Goal: Information Seeking & Learning: Learn about a topic

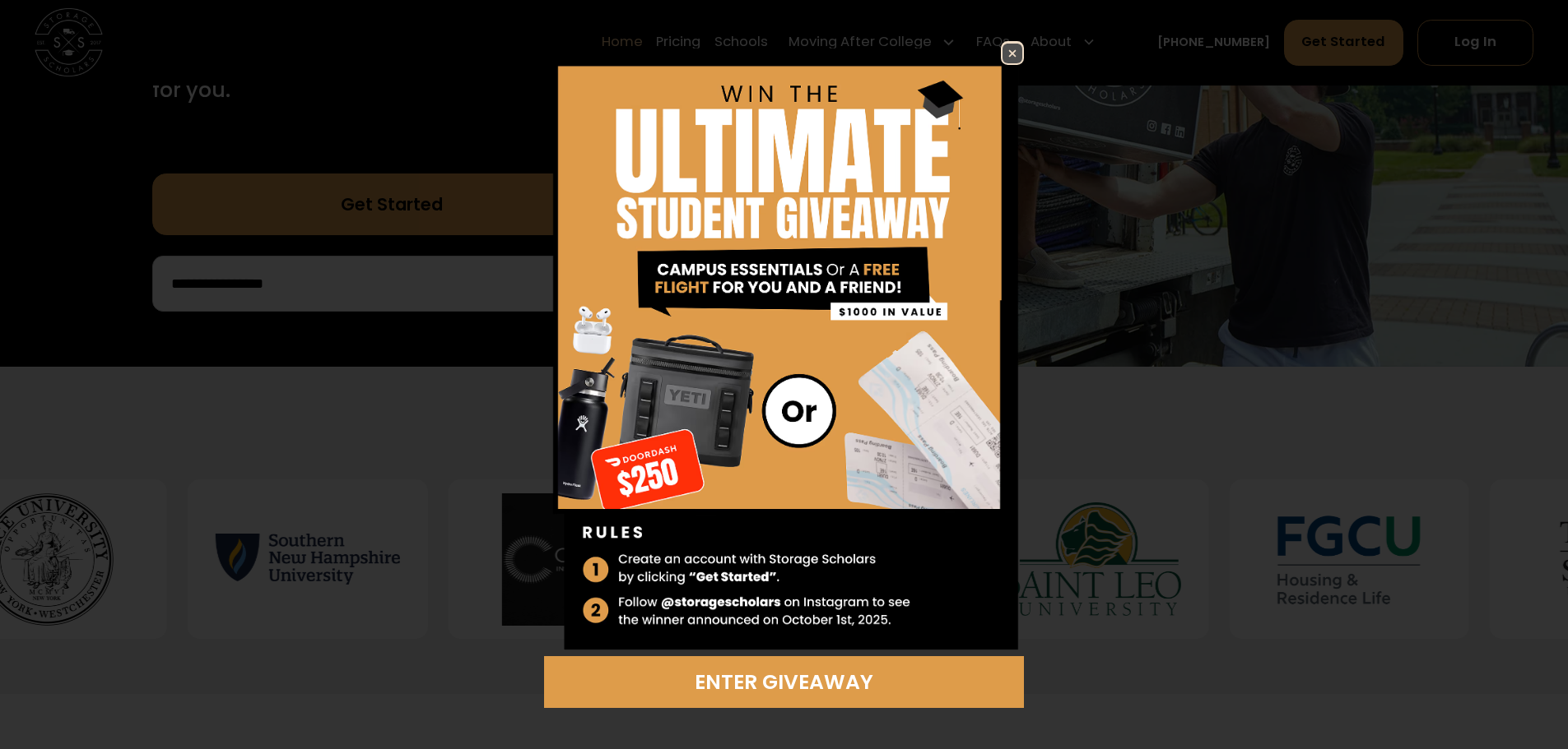
scroll to position [398, 0]
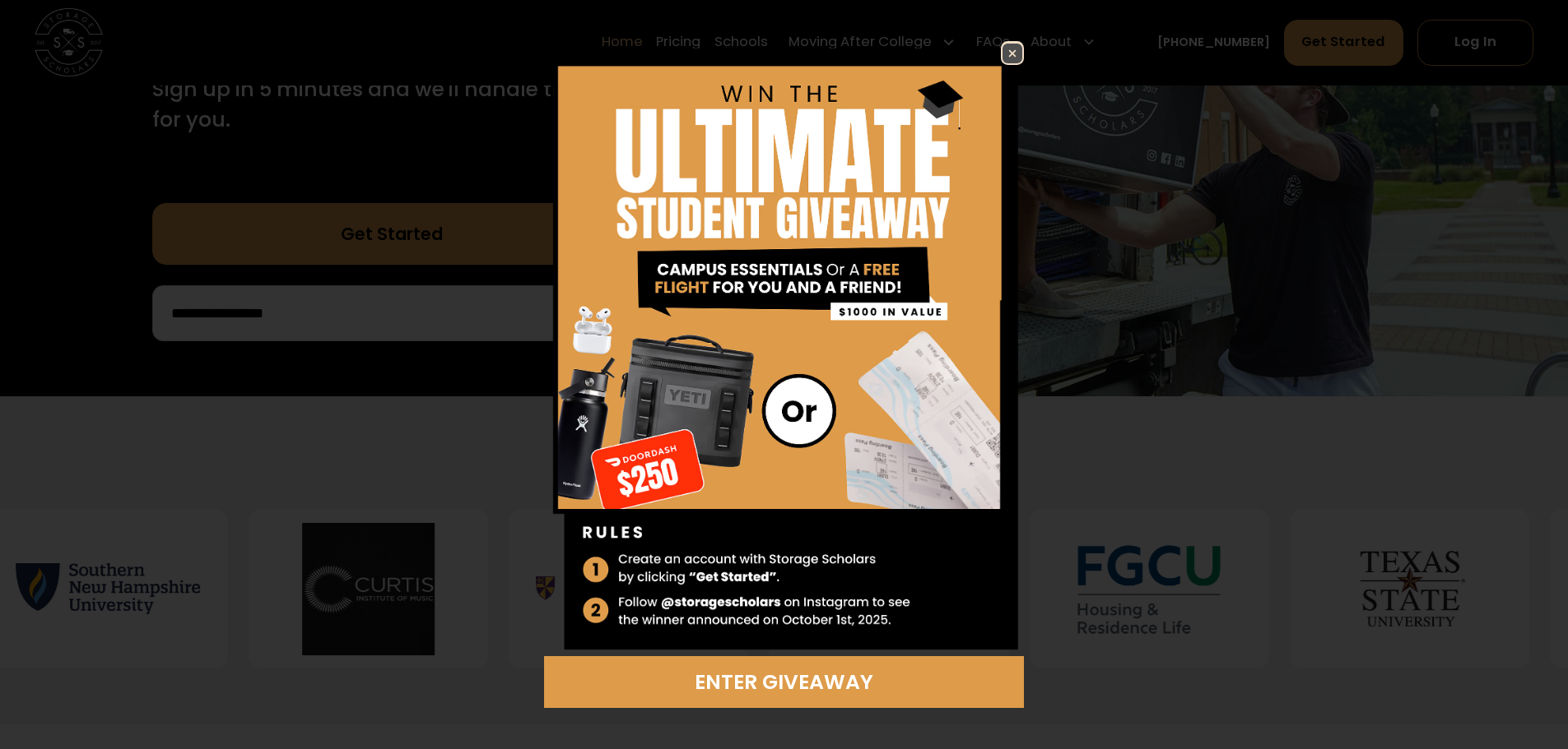
click at [1015, 46] on img at bounding box center [1012, 53] width 20 height 20
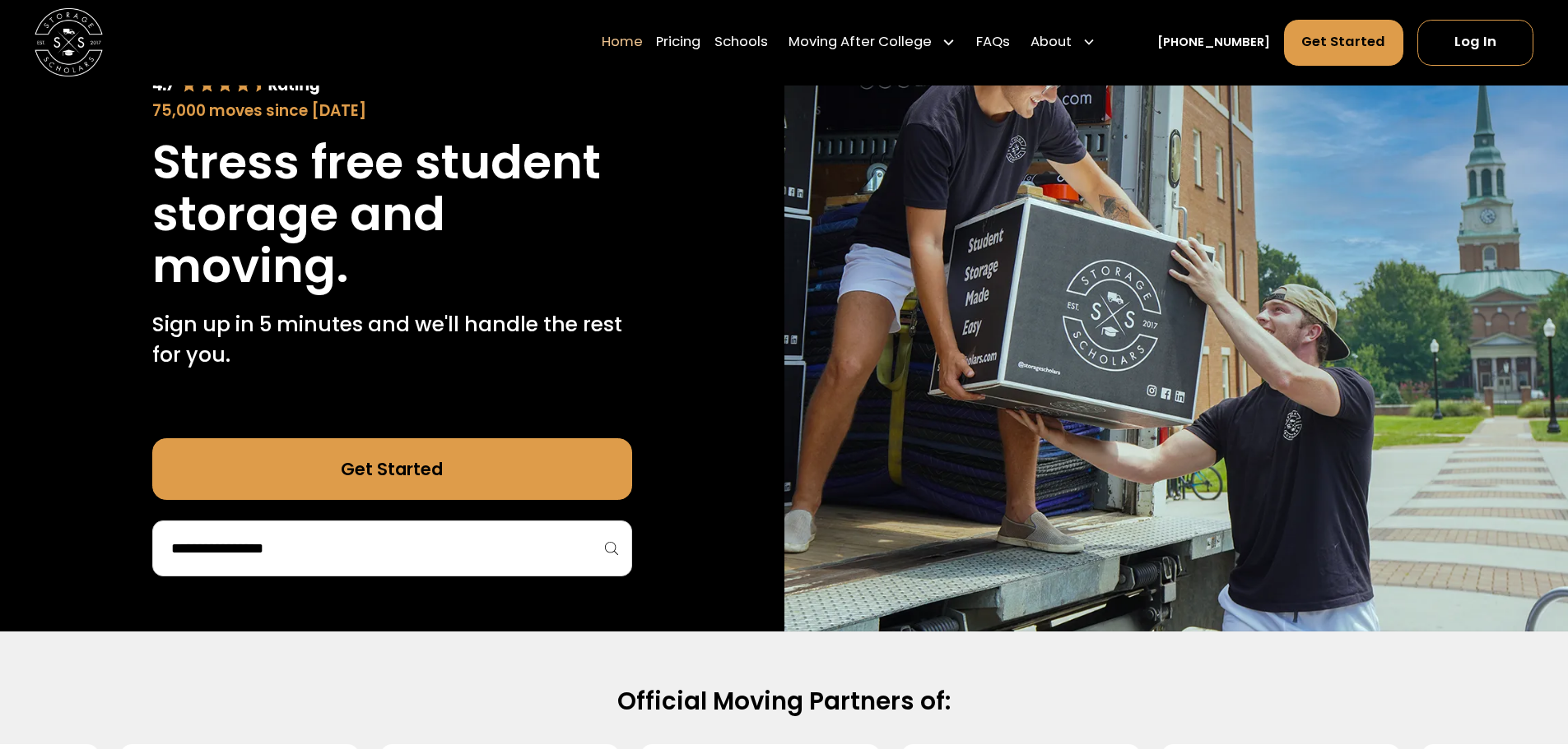
scroll to position [0, 0]
